Goal: Task Accomplishment & Management: Use online tool/utility

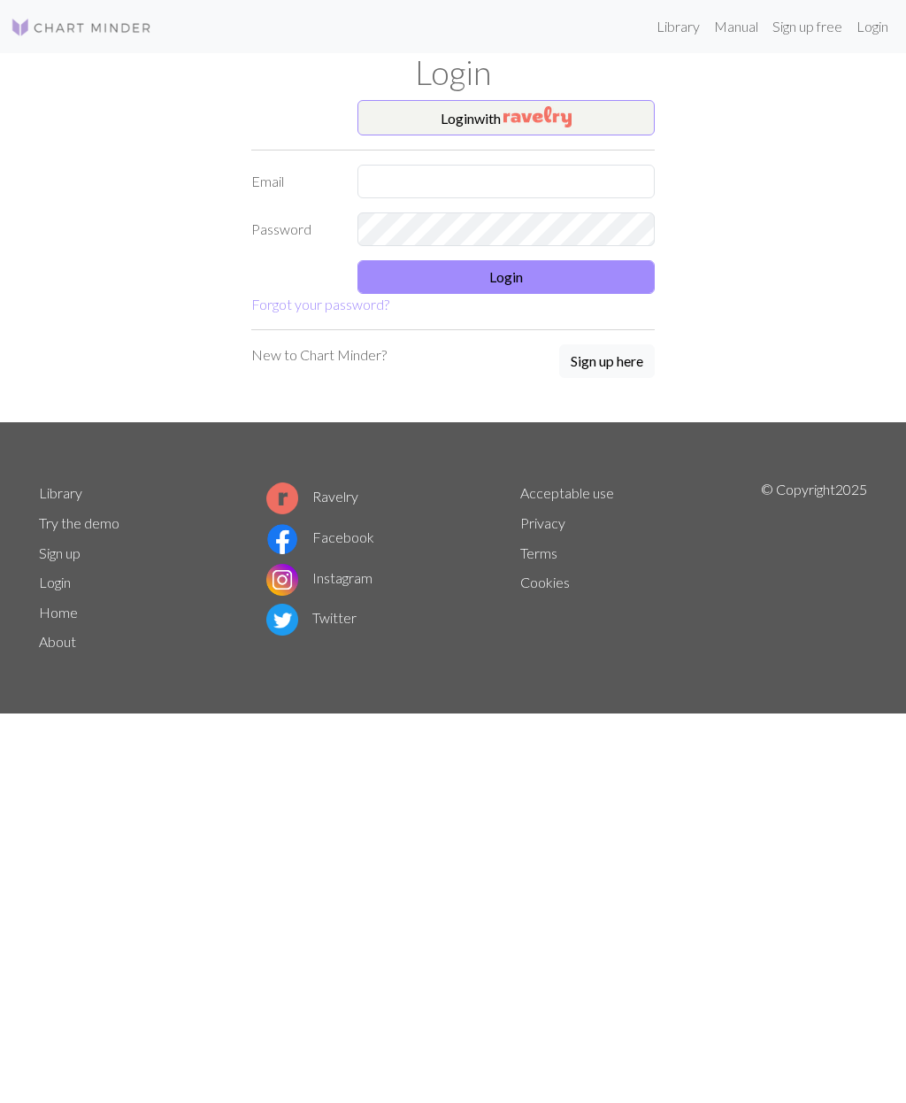
click at [397, 181] on input "text" at bounding box center [506, 182] width 297 height 34
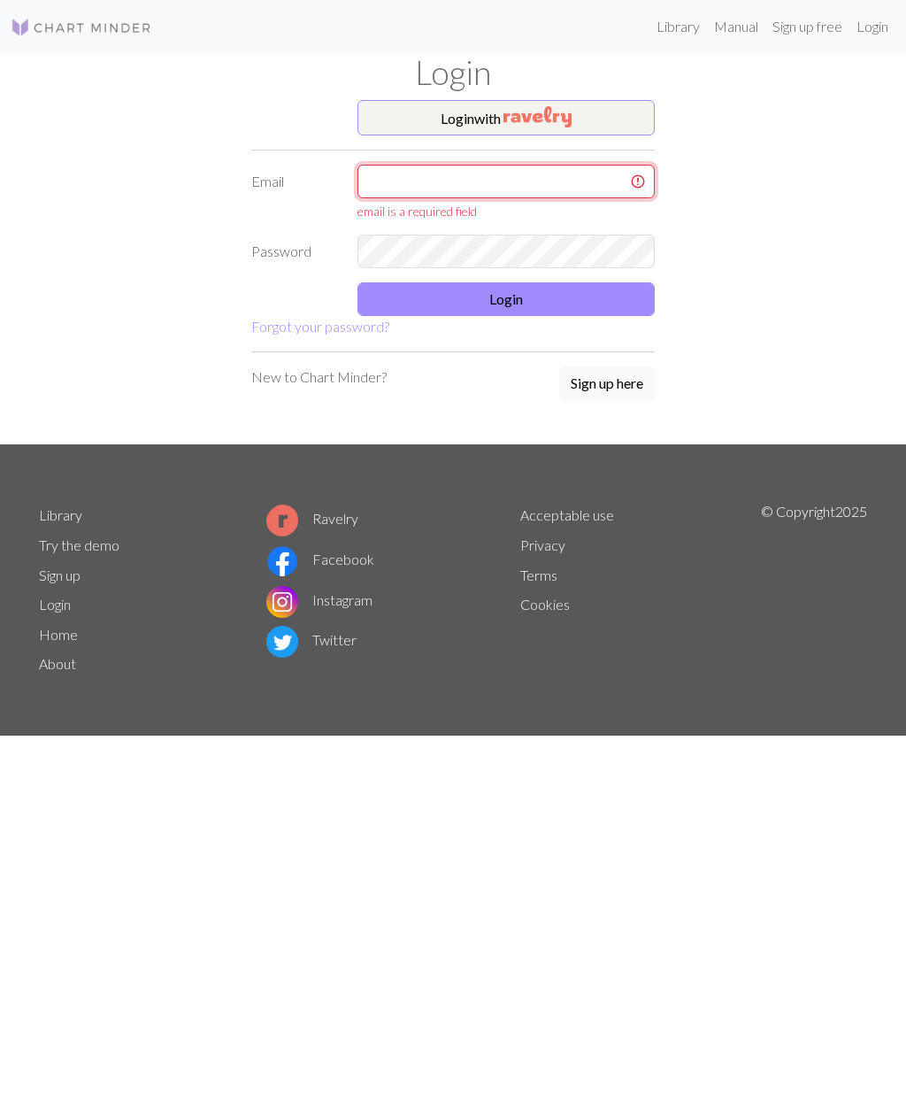
type input "[PERSON_NAME][EMAIL_ADDRESS][DOMAIN_NAME]"
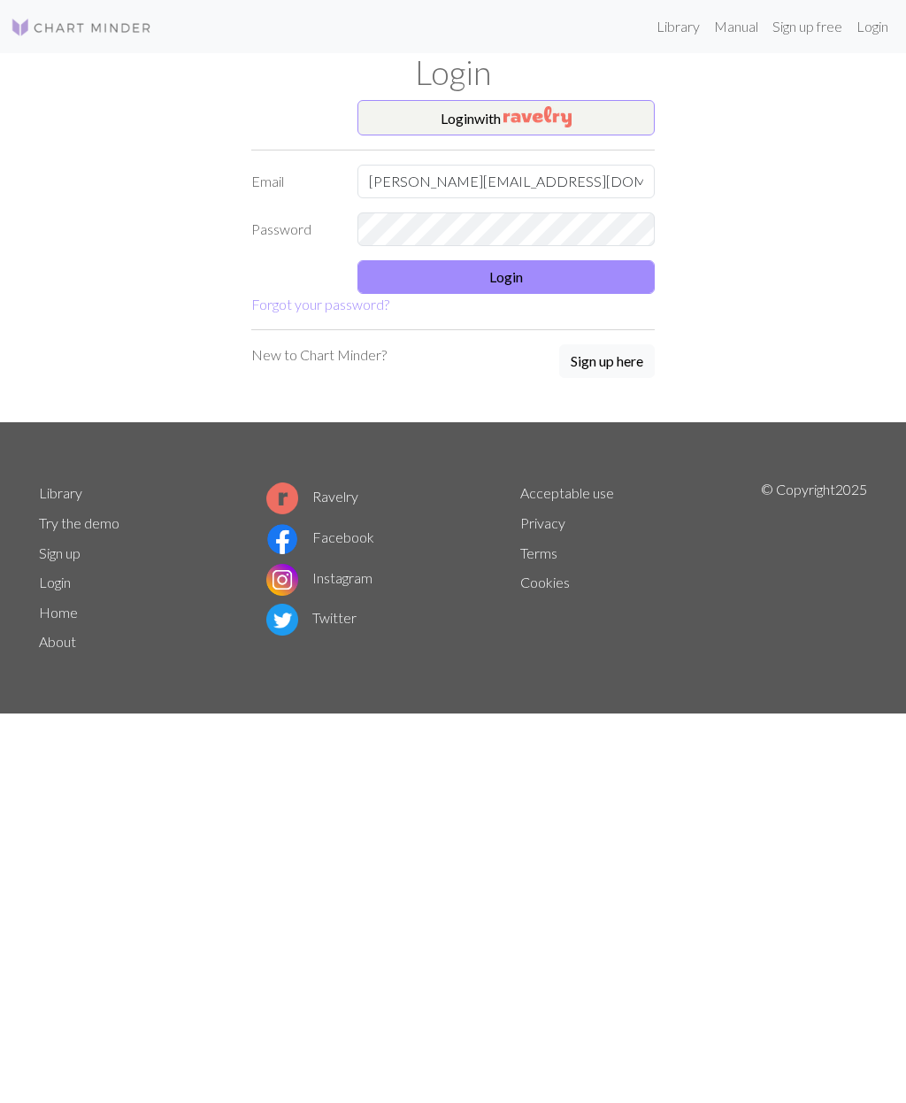
click at [513, 279] on button "Login" at bounding box center [506, 277] width 297 height 34
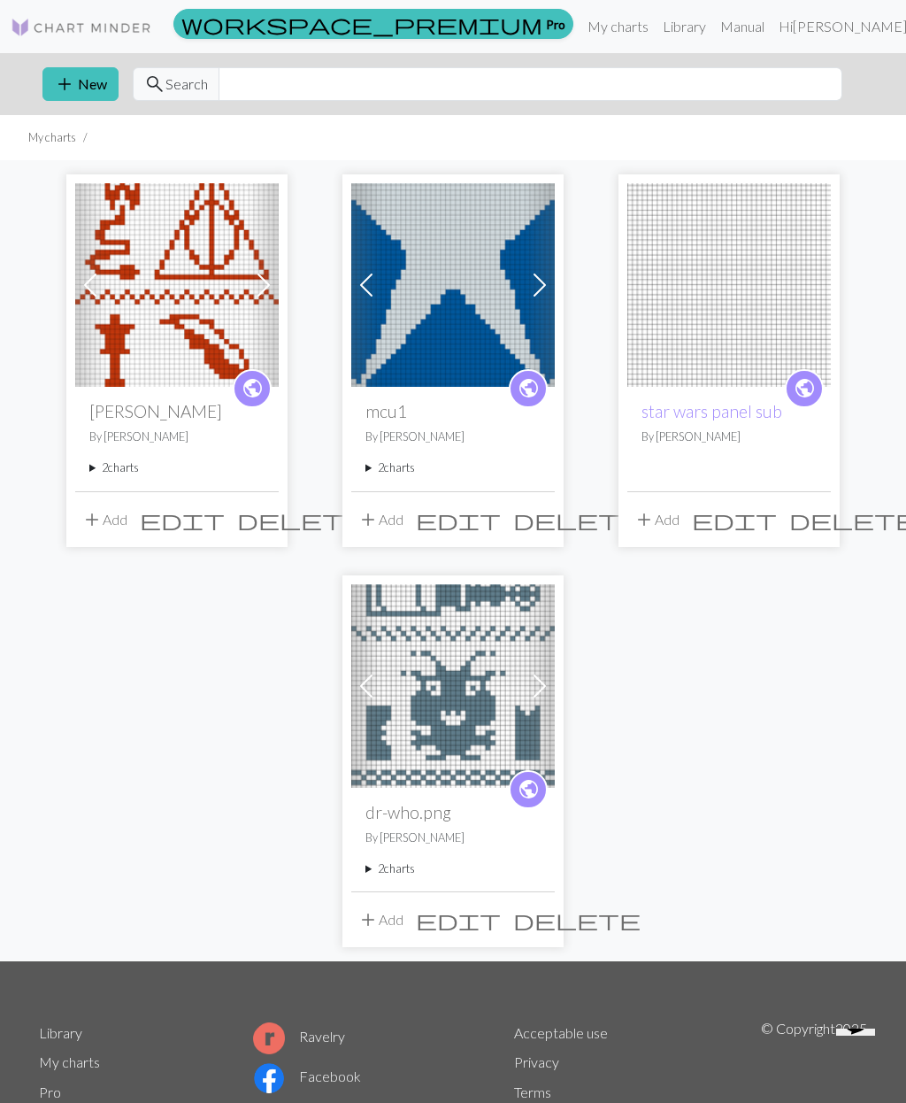
click at [451, 289] on img at bounding box center [453, 285] width 204 height 204
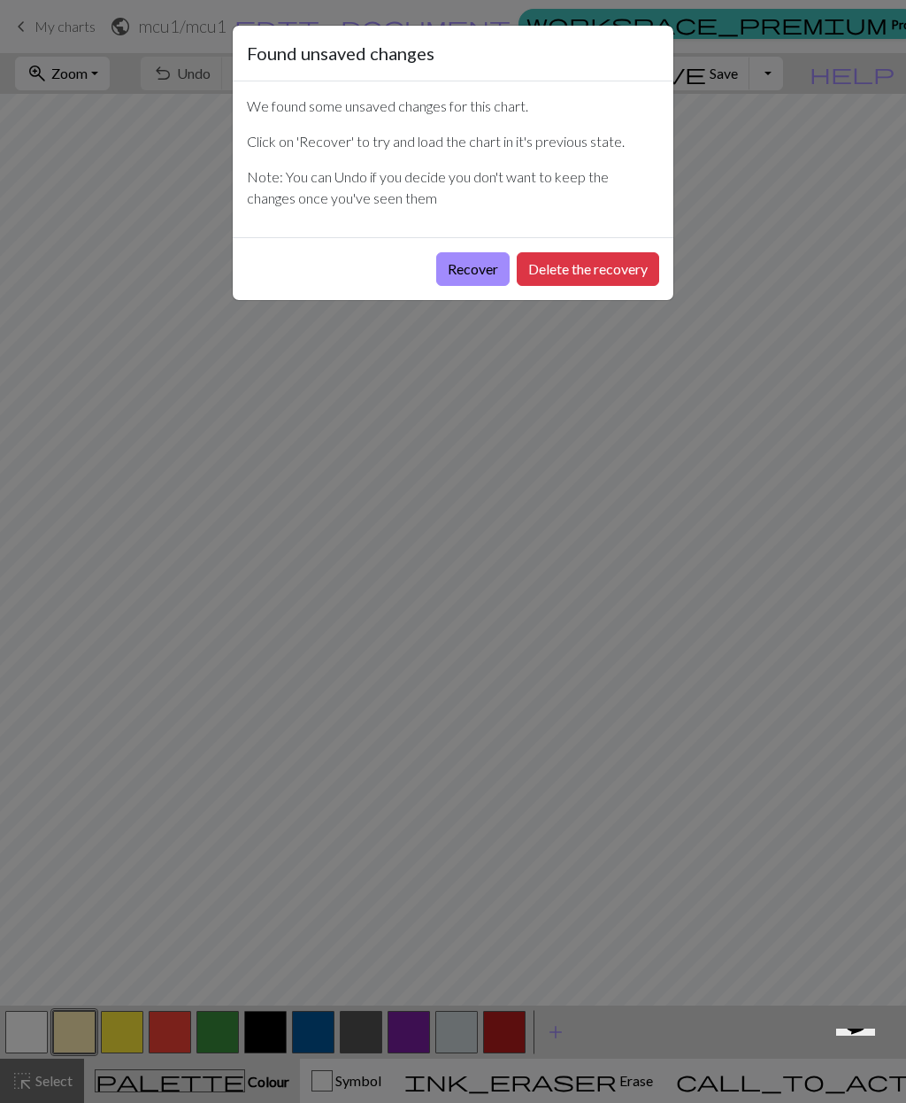
click at [575, 273] on button "Delete the recovery" at bounding box center [588, 269] width 143 height 34
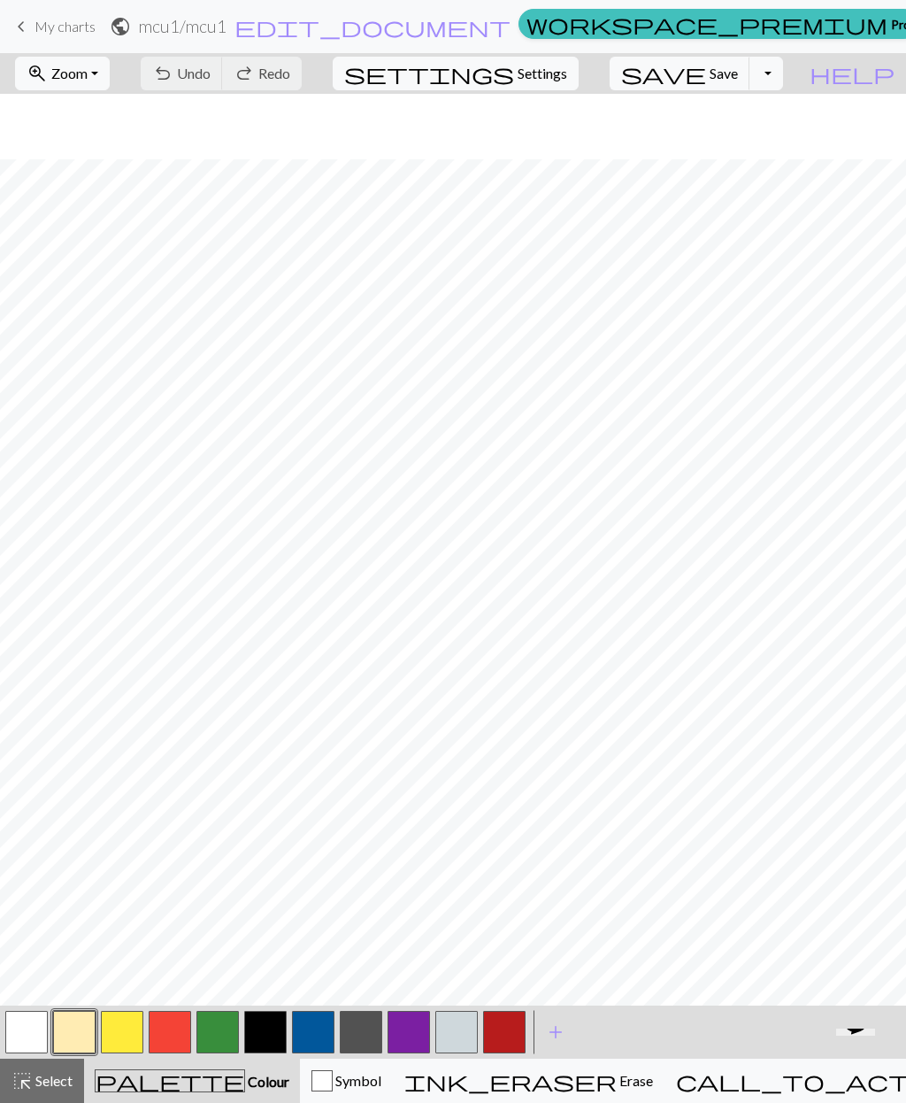
scroll to position [811, 0]
click at [315, 1033] on button "button" at bounding box center [313, 1032] width 42 height 42
click at [211, 73] on span "Undo" at bounding box center [194, 73] width 34 height 17
click at [88, 73] on span "Zoom" at bounding box center [69, 73] width 36 height 17
click at [92, 109] on button "Fit all" at bounding box center [86, 112] width 140 height 28
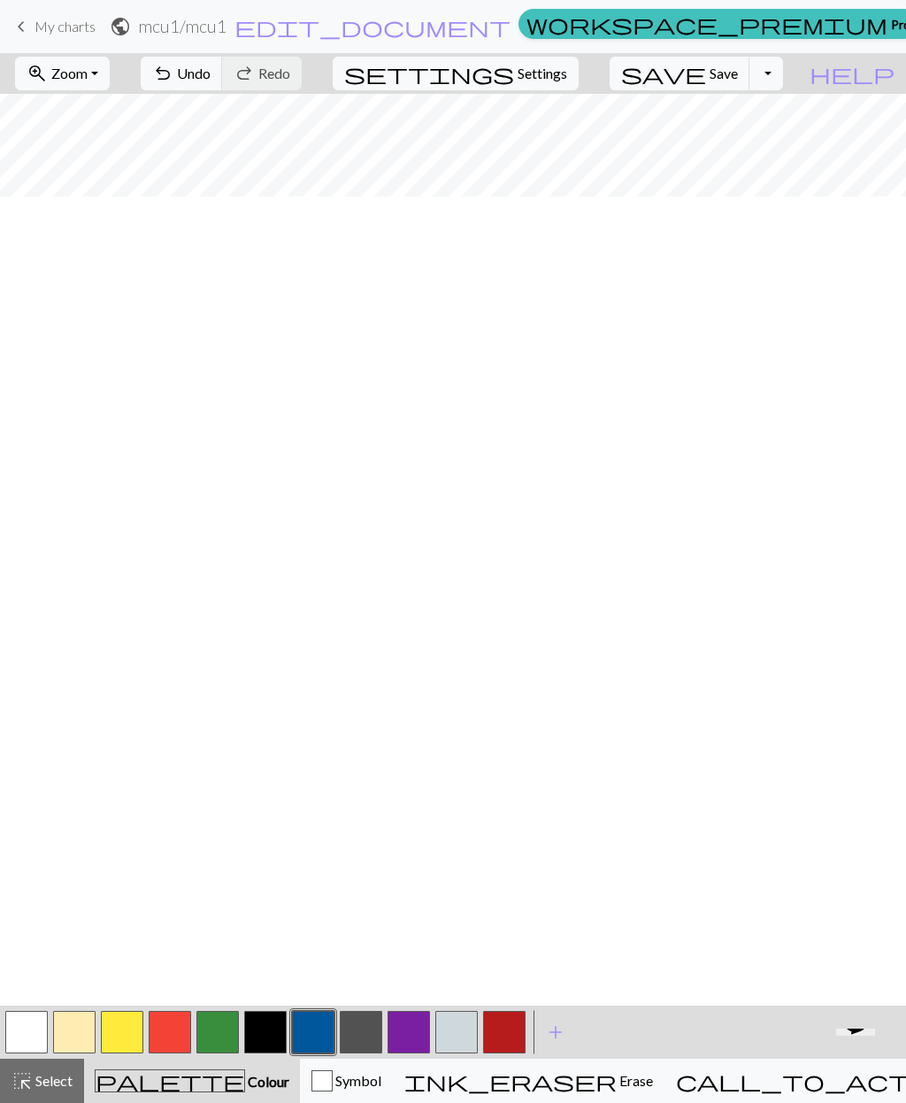
scroll to position [2, 0]
click at [737, 77] on button "save Save Save" at bounding box center [680, 74] width 141 height 34
